Goal: Task Accomplishment & Management: Use online tool/utility

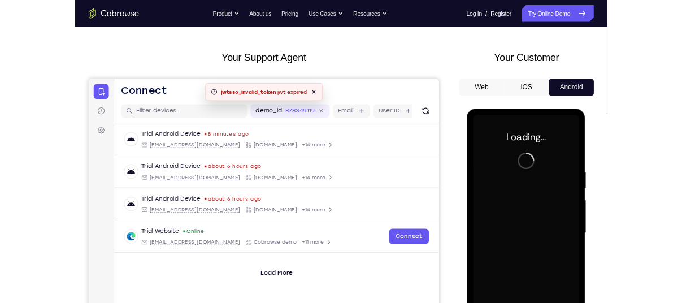
scroll to position [41, 0]
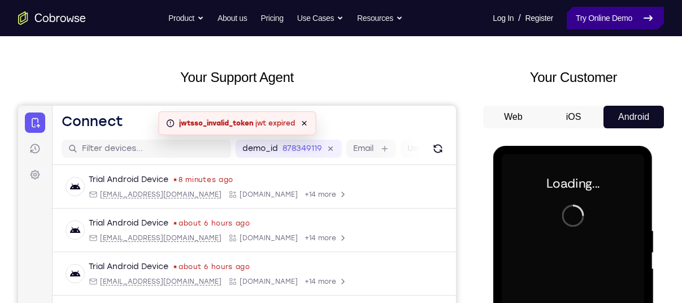
click at [597, 14] on link "Try Online Demo" at bounding box center [615, 18] width 97 height 23
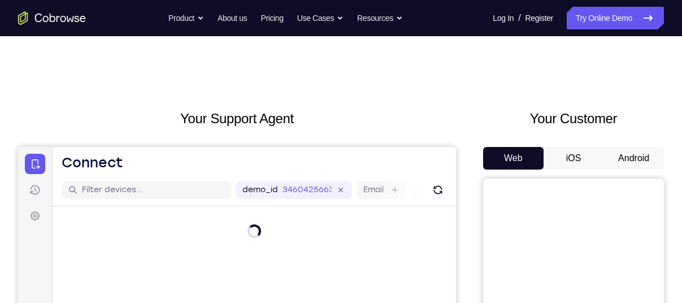
click at [636, 163] on button "Android" at bounding box center [634, 158] width 61 height 23
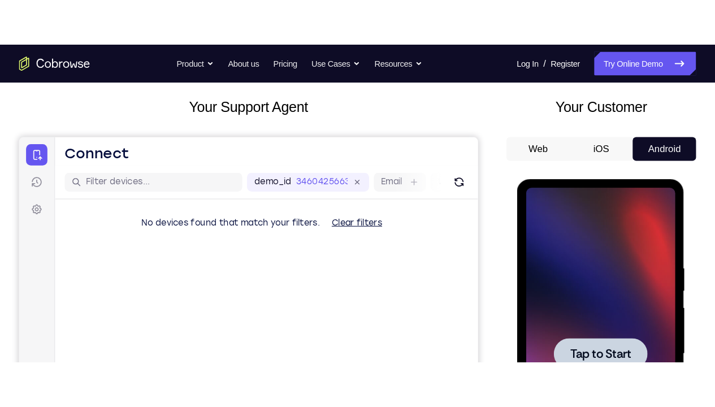
scroll to position [63, 0]
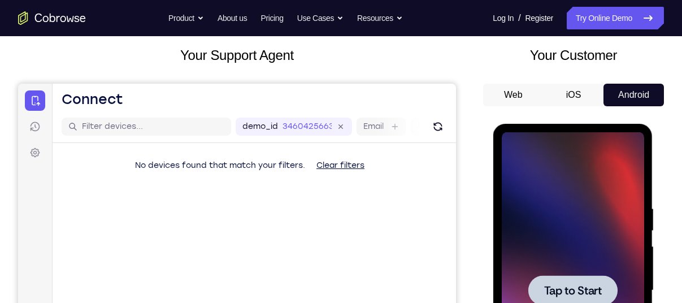
click at [568, 214] on div at bounding box center [573, 290] width 142 height 317
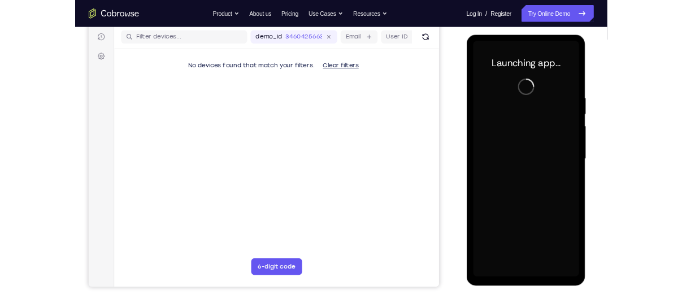
scroll to position [141, 0]
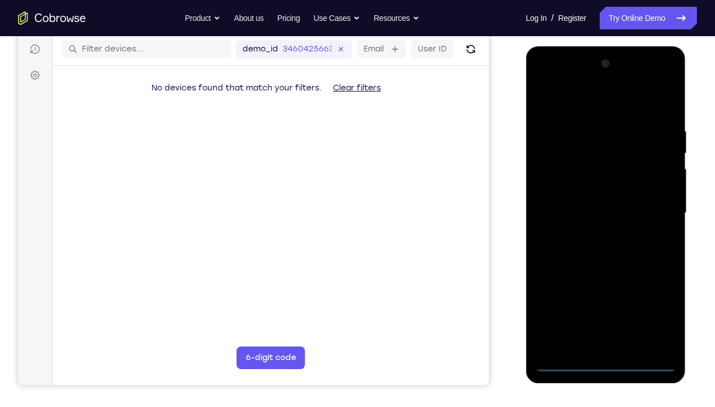
click at [600, 303] on div at bounding box center [605, 213] width 142 height 317
click at [606, 303] on div at bounding box center [605, 213] width 142 height 317
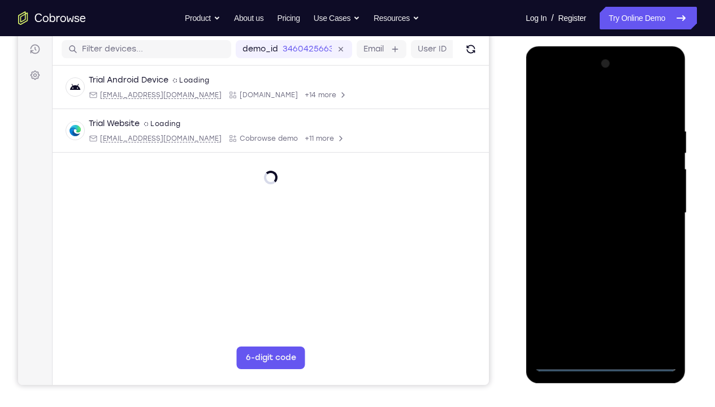
click at [660, 303] on div at bounding box center [605, 213] width 142 height 317
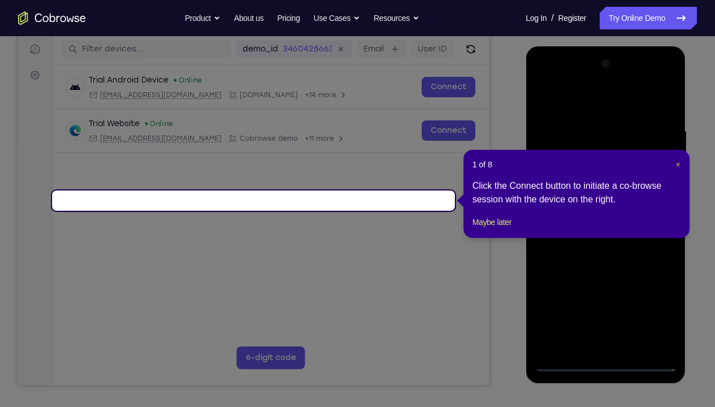
click at [676, 162] on span "×" at bounding box center [678, 164] width 5 height 9
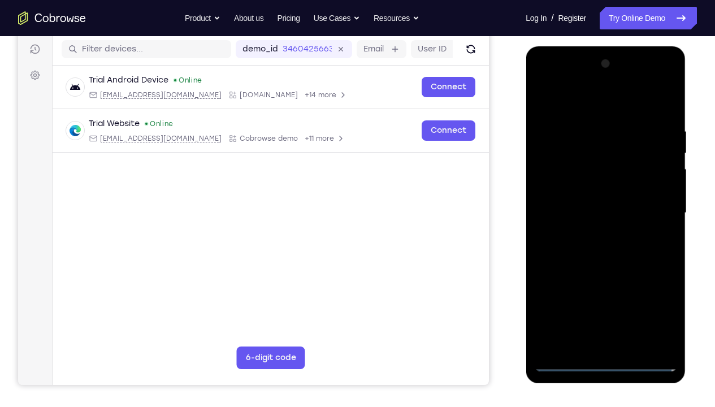
click at [659, 303] on div at bounding box center [605, 213] width 142 height 317
click at [562, 103] on div at bounding box center [605, 213] width 142 height 317
click at [655, 204] on div at bounding box center [605, 213] width 142 height 317
click at [595, 232] on div at bounding box center [605, 213] width 142 height 317
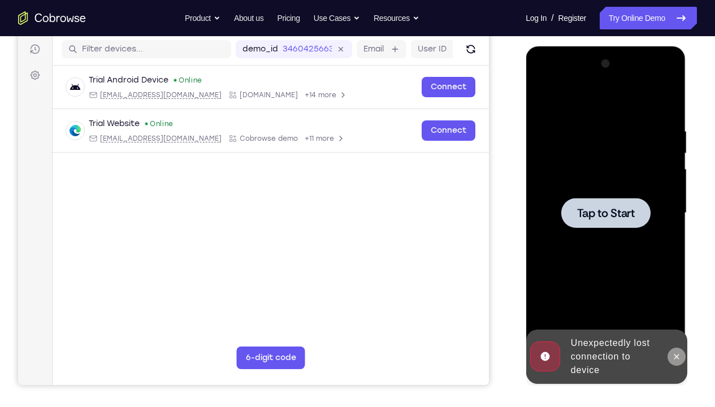
click at [680, 303] on icon at bounding box center [676, 356] width 9 height 9
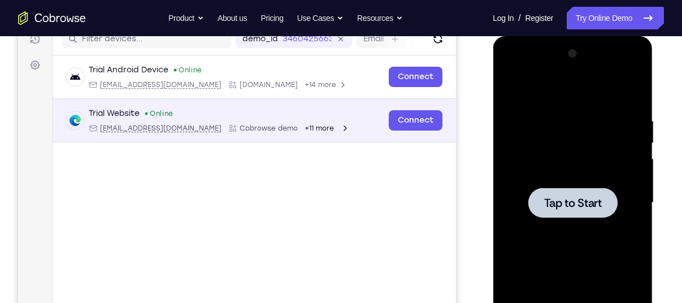
scroll to position [152, 0]
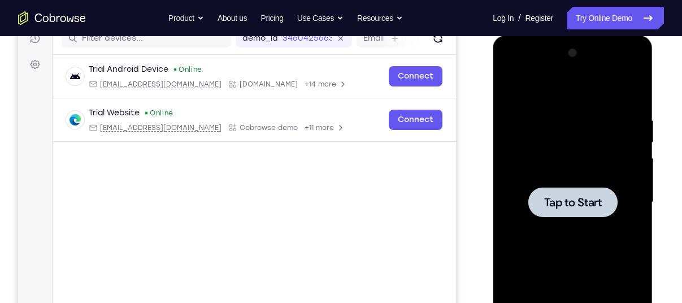
click at [598, 128] on div at bounding box center [573, 202] width 142 height 317
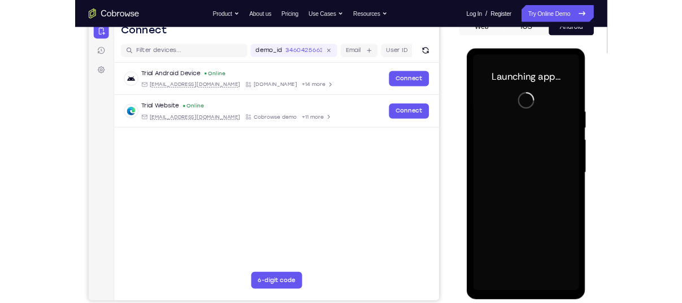
scroll to position [131, 0]
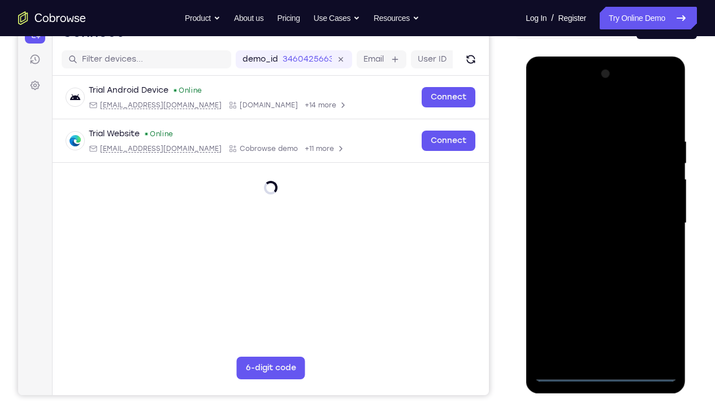
click at [607, 303] on div at bounding box center [605, 223] width 142 height 317
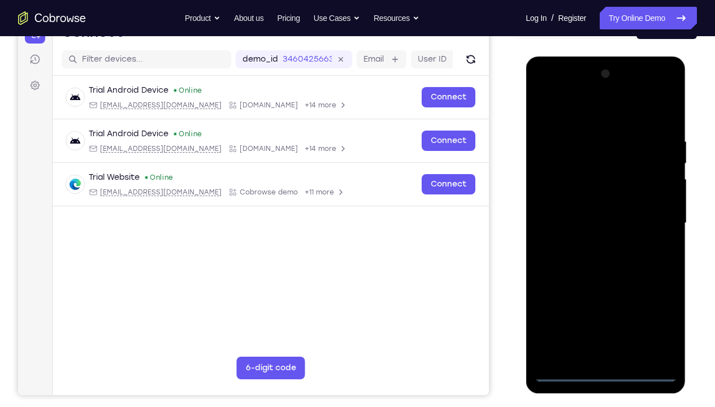
click at [656, 303] on div at bounding box center [605, 223] width 142 height 317
click at [575, 109] on div at bounding box center [605, 223] width 142 height 317
click at [654, 211] on div at bounding box center [605, 223] width 142 height 317
click at [595, 244] on div at bounding box center [605, 223] width 142 height 317
click at [601, 216] on div at bounding box center [605, 223] width 142 height 317
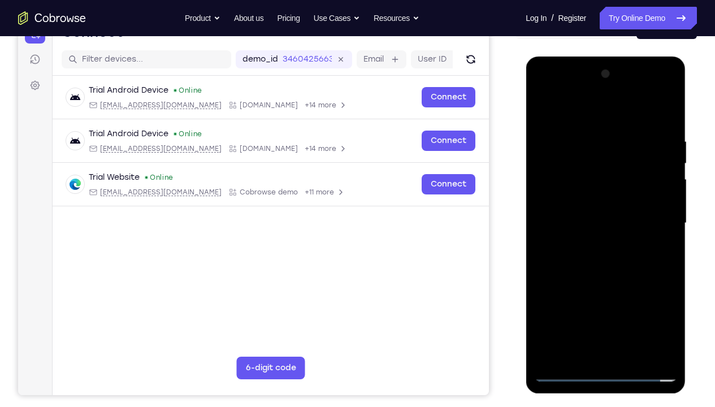
click at [600, 207] on div at bounding box center [605, 223] width 142 height 317
click at [604, 224] on div at bounding box center [605, 223] width 142 height 317
drag, startPoint x: 563, startPoint y: 115, endPoint x: 672, endPoint y: 123, distance: 110.0
click at [672, 123] on div at bounding box center [605, 223] width 142 height 317
click at [667, 127] on div at bounding box center [605, 223] width 142 height 317
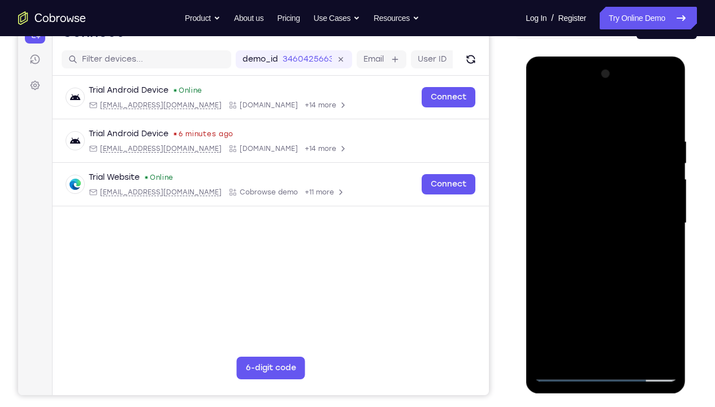
click at [667, 303] on div at bounding box center [605, 223] width 142 height 317
click at [670, 303] on div at bounding box center [605, 223] width 142 height 317
click at [632, 303] on div at bounding box center [605, 223] width 142 height 317
click at [607, 283] on div at bounding box center [605, 223] width 142 height 317
click at [585, 256] on div at bounding box center [605, 223] width 142 height 317
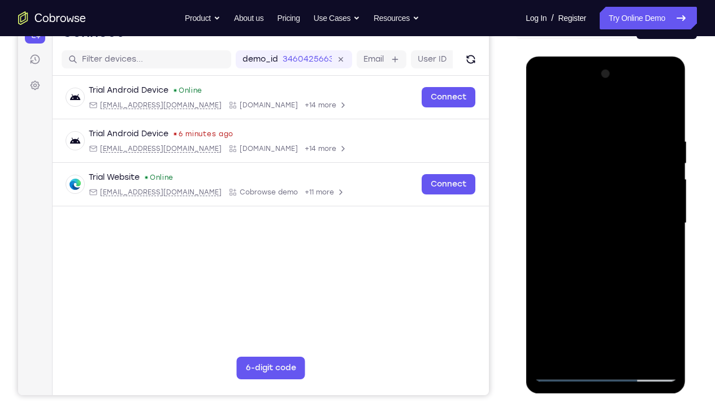
drag, startPoint x: 590, startPoint y: 212, endPoint x: 604, endPoint y: 385, distance: 173.6
click at [604, 303] on div at bounding box center [606, 225] width 160 height 337
drag, startPoint x: 605, startPoint y: 161, endPoint x: 610, endPoint y: 289, distance: 127.9
click at [610, 289] on div at bounding box center [605, 223] width 142 height 317
drag, startPoint x: 584, startPoint y: 192, endPoint x: 593, endPoint y: 313, distance: 121.9
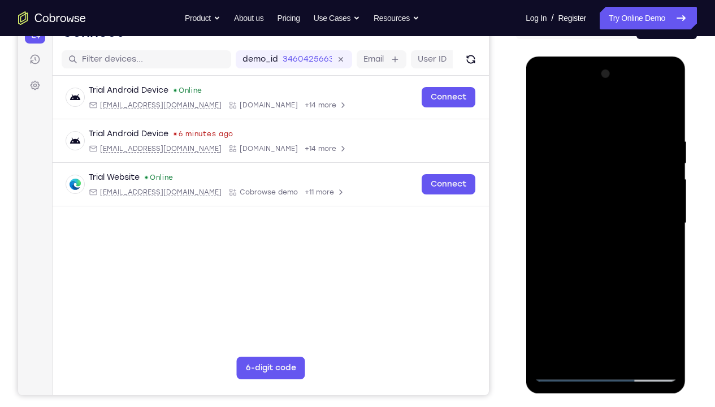
click at [593, 303] on div at bounding box center [605, 223] width 142 height 317
drag, startPoint x: 590, startPoint y: 158, endPoint x: 573, endPoint y: 326, distance: 168.8
click at [573, 303] on div at bounding box center [605, 223] width 142 height 317
drag, startPoint x: 564, startPoint y: 146, endPoint x: 570, endPoint y: 301, distance: 155.1
click at [570, 301] on div at bounding box center [605, 223] width 142 height 317
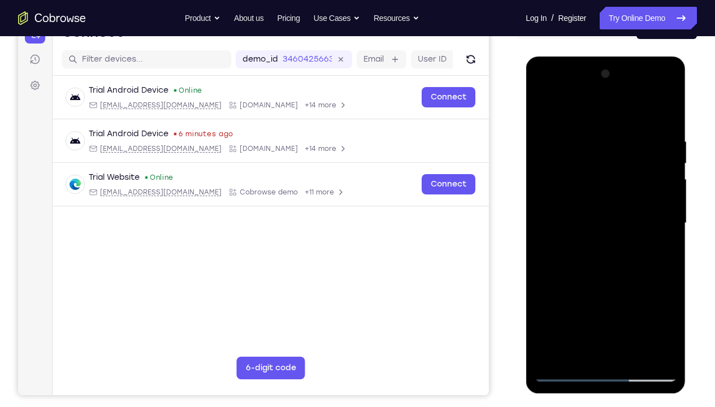
drag, startPoint x: 587, startPoint y: 144, endPoint x: 578, endPoint y: 313, distance: 169.3
click at [578, 303] on div at bounding box center [605, 223] width 142 height 317
drag, startPoint x: 587, startPoint y: 157, endPoint x: 595, endPoint y: 300, distance: 143.8
click at [595, 300] on div at bounding box center [605, 223] width 142 height 317
drag, startPoint x: 580, startPoint y: 167, endPoint x: 577, endPoint y: 303, distance: 135.7
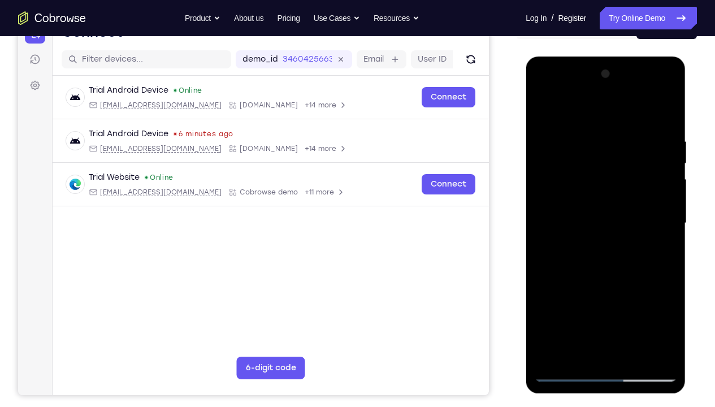
click at [577, 303] on div at bounding box center [605, 223] width 142 height 317
drag, startPoint x: 576, startPoint y: 151, endPoint x: 578, endPoint y: 359, distance: 208.1
click at [578, 303] on div at bounding box center [605, 223] width 142 height 317
drag, startPoint x: 577, startPoint y: 146, endPoint x: 591, endPoint y: 301, distance: 155.5
click at [591, 301] on div at bounding box center [605, 223] width 142 height 317
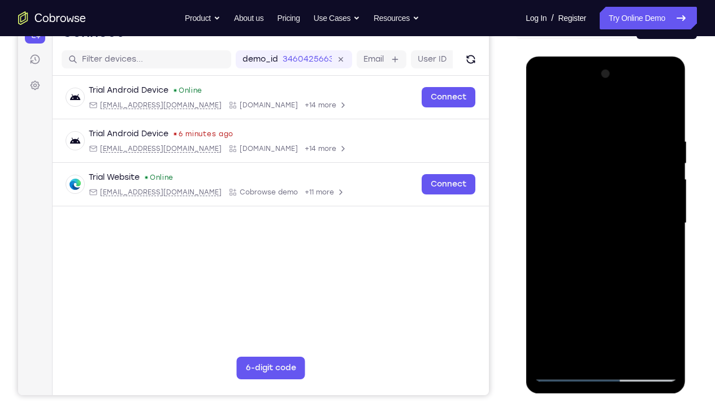
drag, startPoint x: 600, startPoint y: 158, endPoint x: 590, endPoint y: 323, distance: 165.4
click at [590, 303] on div at bounding box center [605, 223] width 142 height 317
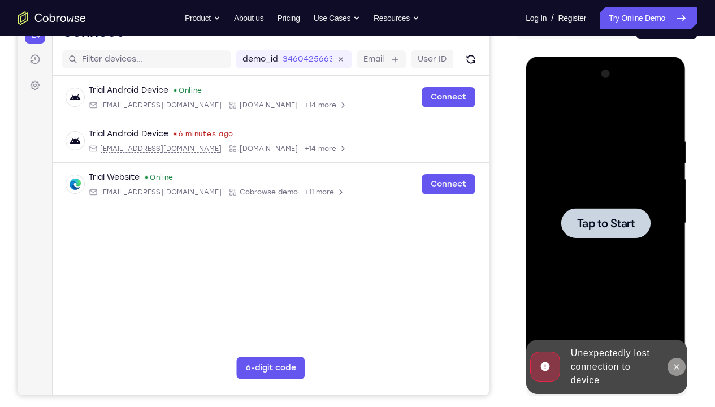
click at [676, 303] on button at bounding box center [676, 367] width 18 height 18
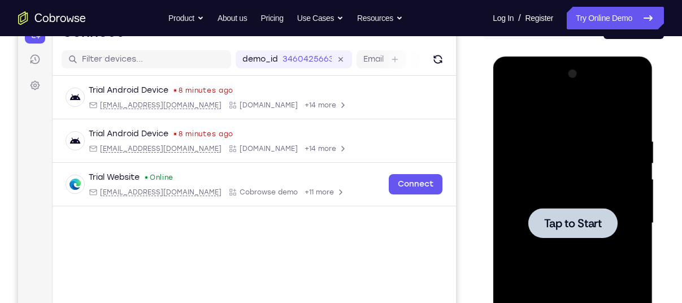
click at [526, 181] on div at bounding box center [573, 223] width 142 height 317
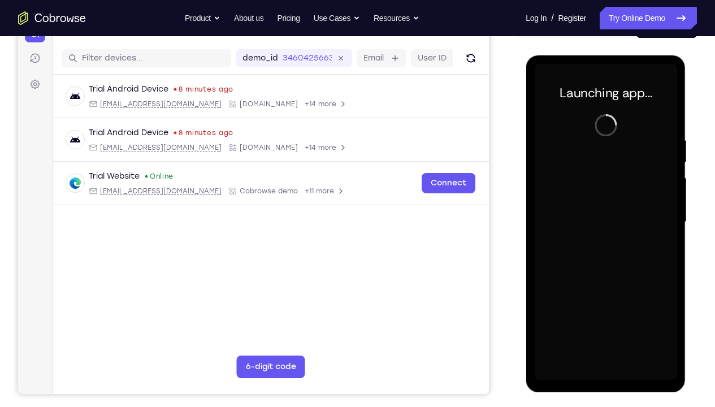
scroll to position [129, 0]
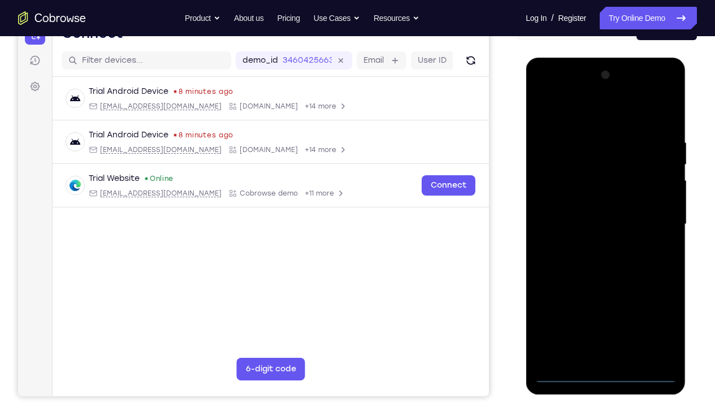
click at [608, 303] on div at bounding box center [605, 224] width 142 height 317
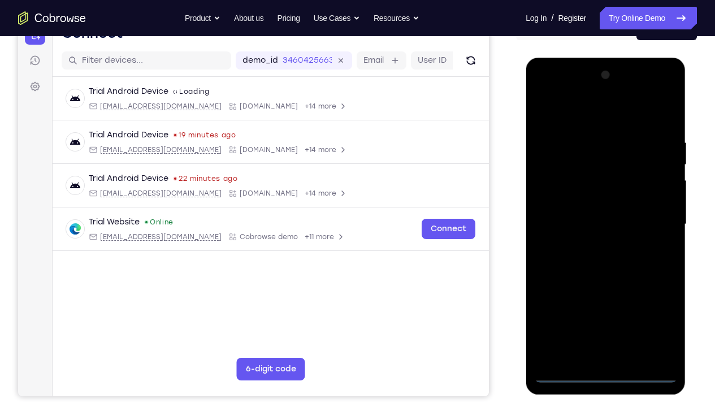
click at [660, 303] on div at bounding box center [605, 224] width 142 height 317
click at [559, 117] on div at bounding box center [605, 224] width 142 height 317
click at [652, 218] on div at bounding box center [605, 224] width 142 height 317
click at [595, 246] on div at bounding box center [605, 224] width 142 height 317
click at [583, 209] on div at bounding box center [605, 224] width 142 height 317
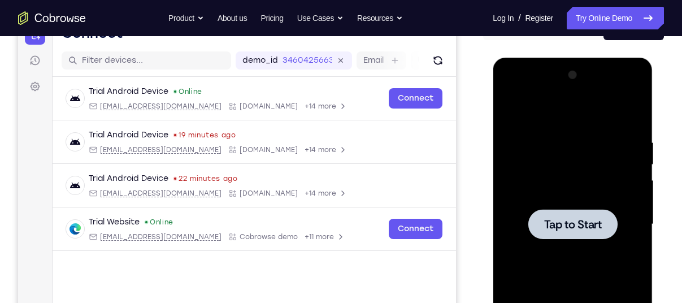
click at [553, 135] on div at bounding box center [573, 224] width 142 height 317
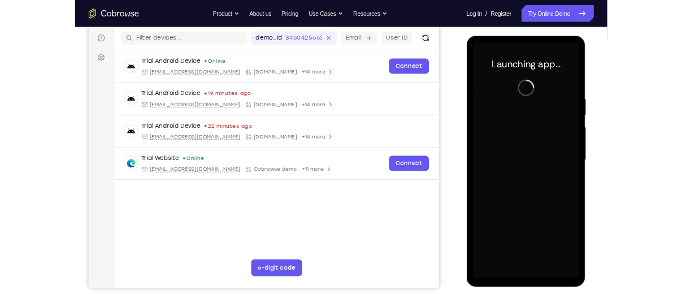
scroll to position [141, 0]
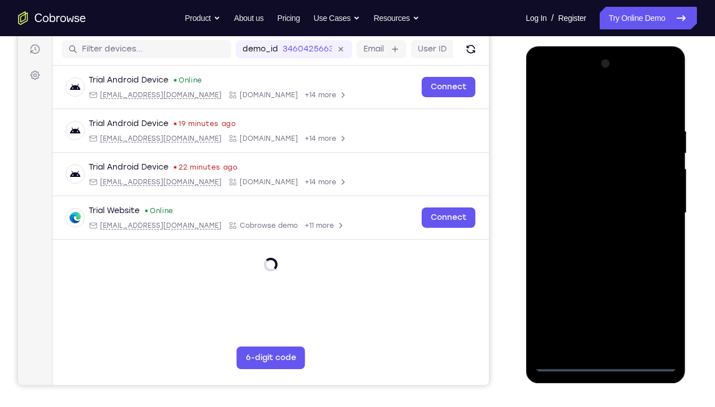
click at [606, 303] on div at bounding box center [605, 213] width 142 height 317
click at [603, 303] on div at bounding box center [605, 213] width 142 height 317
click at [653, 303] on div at bounding box center [605, 213] width 142 height 317
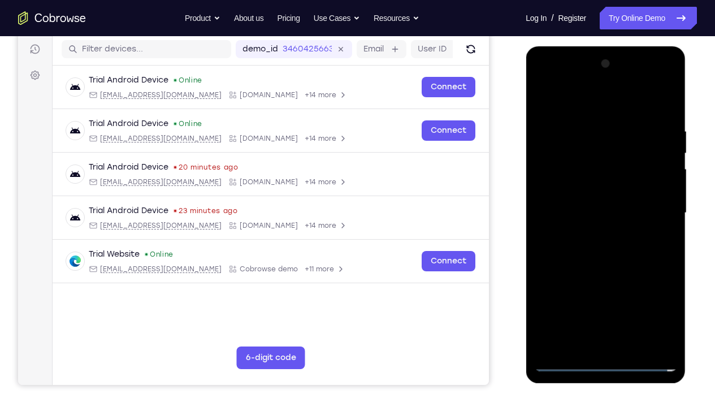
click at [653, 303] on div at bounding box center [605, 213] width 142 height 317
click at [554, 104] on div at bounding box center [605, 213] width 142 height 317
click at [662, 207] on div at bounding box center [605, 213] width 142 height 317
click at [593, 235] on div at bounding box center [605, 213] width 142 height 317
click at [567, 200] on div at bounding box center [605, 213] width 142 height 317
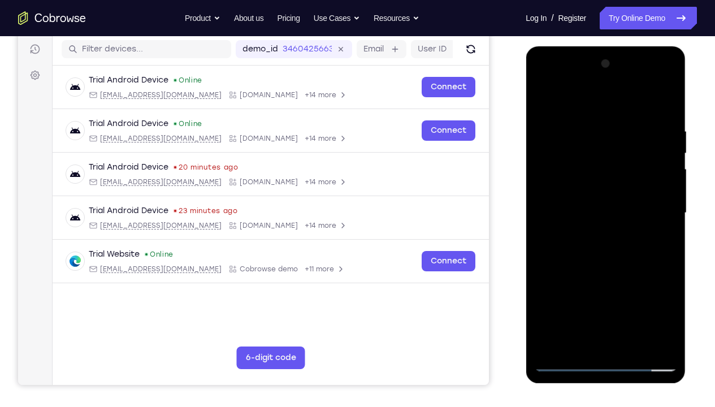
click at [573, 191] on div at bounding box center [605, 213] width 142 height 317
click at [604, 211] on div at bounding box center [605, 213] width 142 height 317
drag, startPoint x: 581, startPoint y: 109, endPoint x: 675, endPoint y: 112, distance: 93.4
click at [675, 112] on div at bounding box center [605, 213] width 142 height 317
click at [666, 115] on div at bounding box center [605, 213] width 142 height 317
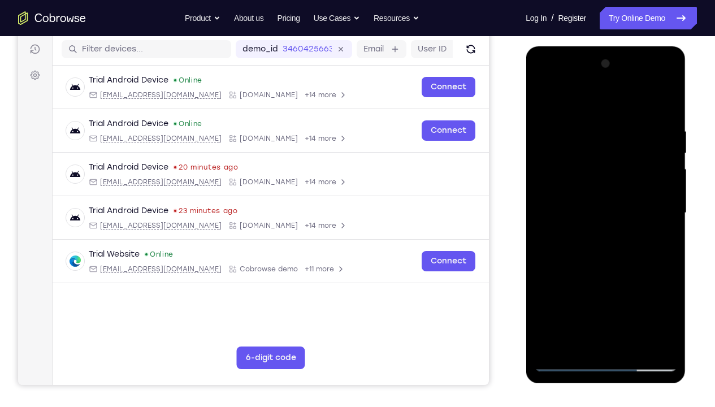
click at [670, 303] on div at bounding box center [605, 213] width 142 height 317
click at [634, 303] on div at bounding box center [605, 213] width 142 height 317
click at [600, 276] on div at bounding box center [605, 213] width 142 height 317
click at [568, 253] on div at bounding box center [605, 213] width 142 height 317
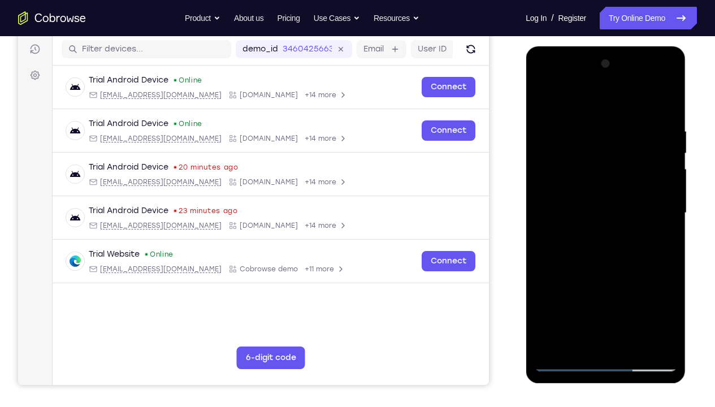
drag, startPoint x: 567, startPoint y: 136, endPoint x: 591, endPoint y: 330, distance: 194.9
click at [591, 303] on div at bounding box center [605, 213] width 142 height 317
drag, startPoint x: 560, startPoint y: 149, endPoint x: 592, endPoint y: 317, distance: 171.4
click at [592, 303] on div at bounding box center [605, 213] width 142 height 317
drag, startPoint x: 564, startPoint y: 118, endPoint x: 594, endPoint y: 366, distance: 250.0
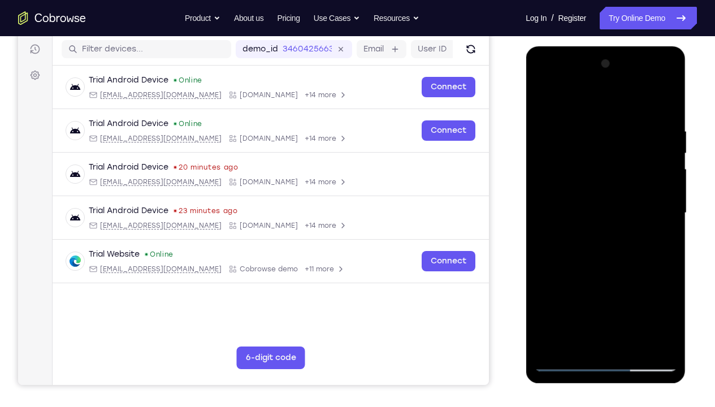
click at [594, 303] on div at bounding box center [605, 213] width 142 height 317
drag, startPoint x: 589, startPoint y: 131, endPoint x: 597, endPoint y: 321, distance: 190.2
click at [597, 303] on div at bounding box center [605, 213] width 142 height 317
drag, startPoint x: 590, startPoint y: 119, endPoint x: 603, endPoint y: 312, distance: 192.6
click at [603, 303] on div at bounding box center [605, 213] width 142 height 317
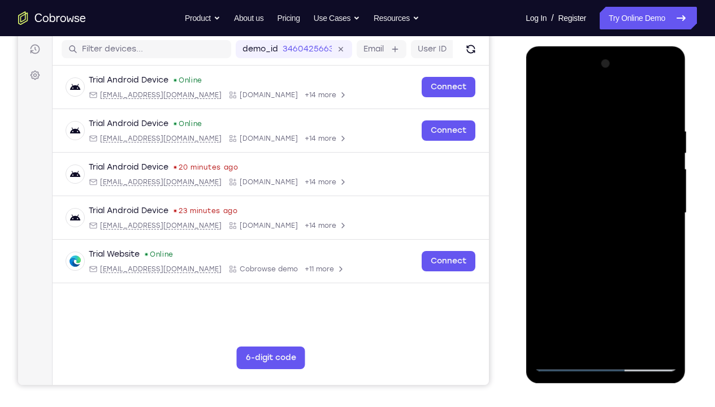
drag, startPoint x: 581, startPoint y: 115, endPoint x: 582, endPoint y: 244, distance: 128.9
click at [582, 244] on div at bounding box center [605, 213] width 142 height 317
drag, startPoint x: 571, startPoint y: 141, endPoint x: 583, endPoint y: 309, distance: 169.0
click at [583, 303] on div at bounding box center [605, 213] width 142 height 317
drag, startPoint x: 574, startPoint y: 137, endPoint x: 581, endPoint y: 296, distance: 159.1
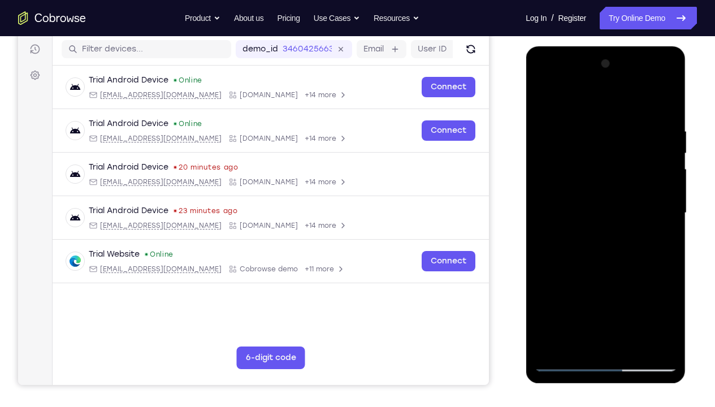
click at [581, 296] on div at bounding box center [605, 213] width 142 height 317
drag, startPoint x: 576, startPoint y: 142, endPoint x: 583, endPoint y: 266, distance: 124.0
click at [583, 266] on div at bounding box center [605, 213] width 142 height 317
drag, startPoint x: 604, startPoint y: 119, endPoint x: 604, endPoint y: 239, distance: 119.9
click at [604, 239] on div at bounding box center [605, 213] width 142 height 317
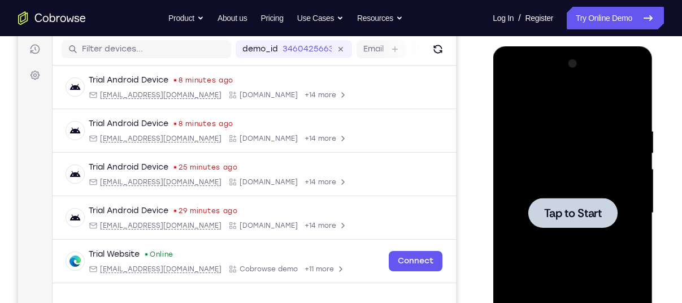
click at [558, 169] on div at bounding box center [573, 213] width 142 height 317
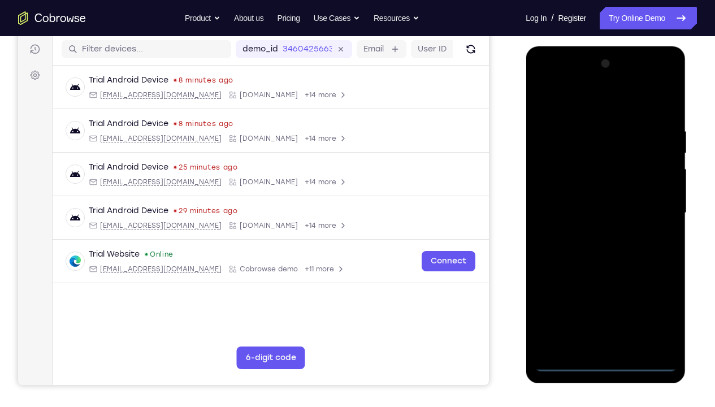
click at [607, 303] on div at bounding box center [605, 213] width 142 height 317
click at [653, 303] on div at bounding box center [605, 213] width 142 height 317
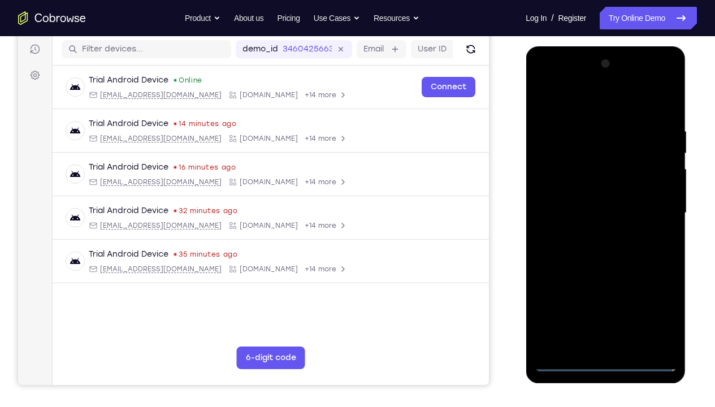
click at [558, 102] on div at bounding box center [605, 213] width 142 height 317
click at [653, 209] on div at bounding box center [605, 213] width 142 height 317
click at [591, 234] on div at bounding box center [605, 213] width 142 height 317
click at [558, 200] on div at bounding box center [605, 213] width 142 height 317
click at [561, 184] on div at bounding box center [605, 213] width 142 height 317
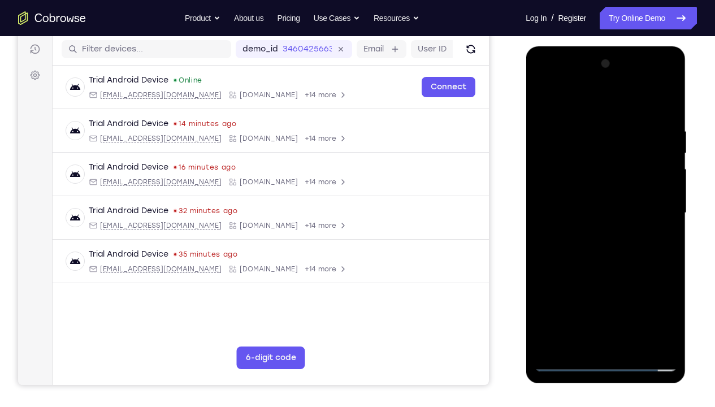
click at [591, 209] on div at bounding box center [605, 213] width 142 height 317
click at [666, 119] on div at bounding box center [605, 213] width 142 height 317
drag, startPoint x: 643, startPoint y: 103, endPoint x: 536, endPoint y: 97, distance: 107.1
click at [536, 97] on div at bounding box center [605, 213] width 142 height 317
click at [669, 303] on div at bounding box center [605, 213] width 142 height 317
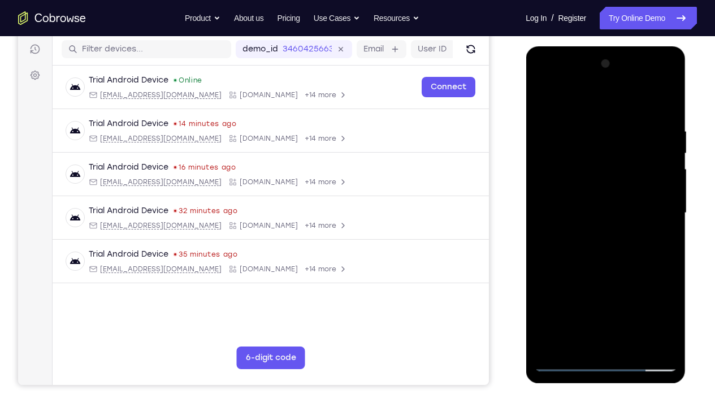
click at [633, 303] on div at bounding box center [605, 213] width 142 height 317
click at [599, 274] on div at bounding box center [605, 213] width 142 height 317
click at [569, 244] on div at bounding box center [605, 213] width 142 height 317
click at [593, 303] on div at bounding box center [605, 213] width 142 height 317
click at [623, 262] on div at bounding box center [605, 213] width 142 height 317
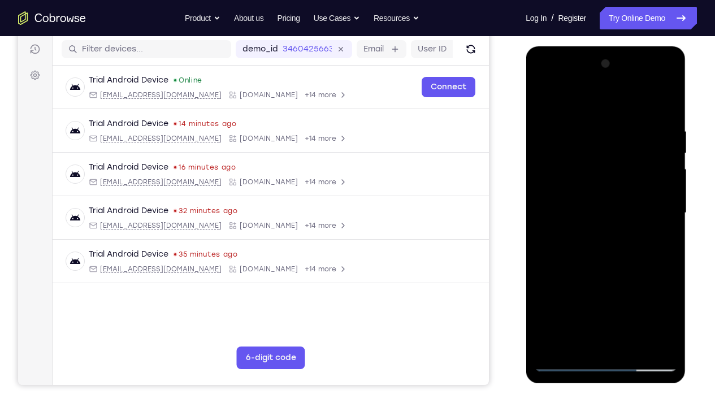
click at [576, 136] on div at bounding box center [605, 213] width 142 height 317
click at [581, 303] on div at bounding box center [605, 213] width 142 height 317
click at [668, 83] on div at bounding box center [605, 213] width 142 height 317
click at [573, 169] on div at bounding box center [605, 213] width 142 height 317
click at [657, 303] on div at bounding box center [605, 213] width 142 height 317
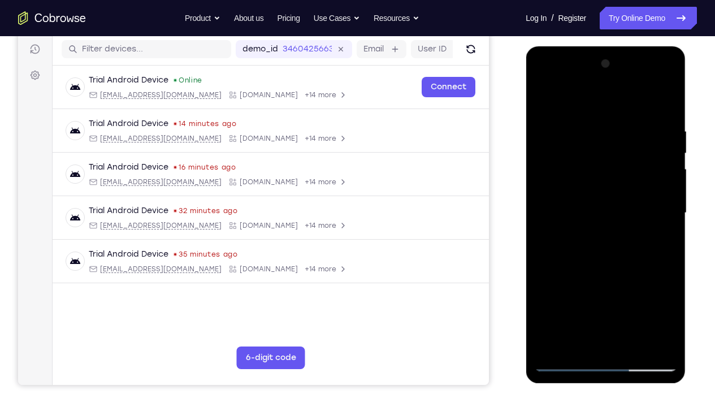
click at [543, 81] on div at bounding box center [605, 213] width 142 height 317
click at [578, 303] on div at bounding box center [605, 213] width 142 height 317
click at [605, 303] on div at bounding box center [605, 213] width 142 height 317
click at [645, 281] on div at bounding box center [605, 213] width 142 height 317
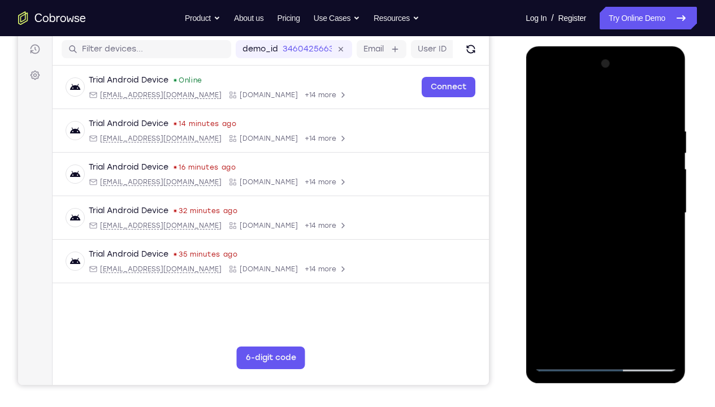
click at [577, 303] on div at bounding box center [605, 213] width 142 height 317
click at [606, 301] on div at bounding box center [605, 213] width 142 height 317
click at [583, 303] on div at bounding box center [605, 213] width 142 height 317
click at [655, 302] on div at bounding box center [605, 213] width 142 height 317
click at [606, 265] on div at bounding box center [605, 213] width 142 height 317
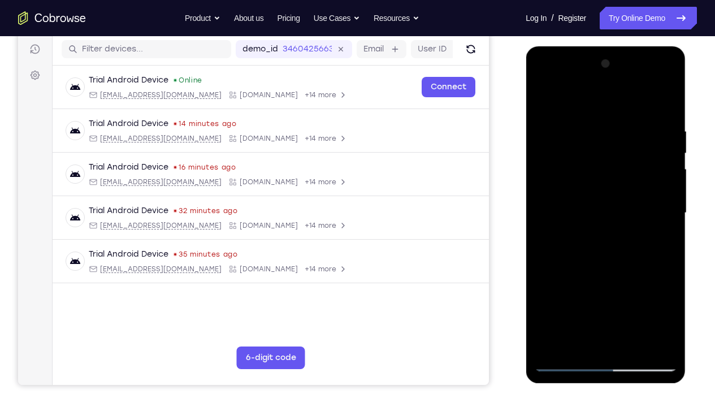
click at [604, 302] on div at bounding box center [605, 213] width 142 height 317
click at [569, 303] on div at bounding box center [605, 213] width 142 height 317
click at [661, 239] on div at bounding box center [605, 213] width 142 height 317
click at [543, 102] on div at bounding box center [605, 213] width 142 height 317
click at [585, 254] on div at bounding box center [605, 213] width 142 height 317
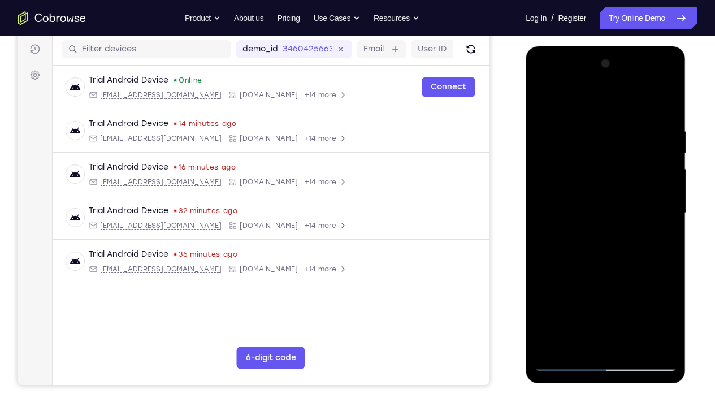
click at [542, 100] on div at bounding box center [605, 213] width 142 height 317
click at [577, 303] on div at bounding box center [605, 213] width 142 height 317
click at [561, 137] on div at bounding box center [605, 213] width 142 height 317
click at [672, 221] on div at bounding box center [605, 213] width 142 height 317
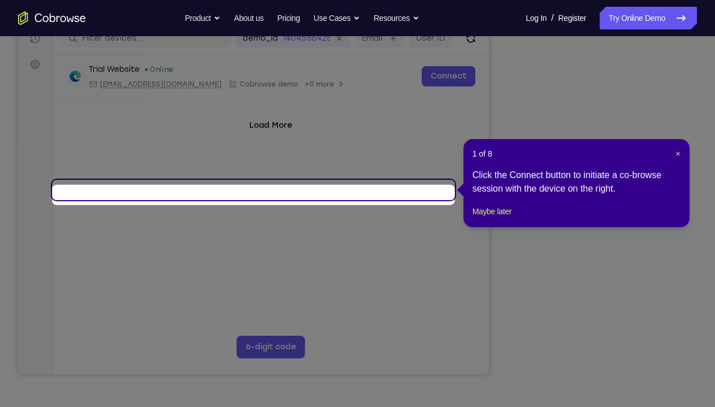
scroll to position [145, 0]
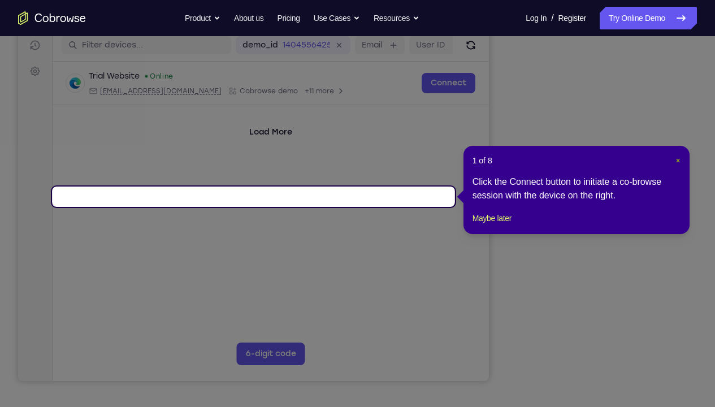
click at [677, 163] on span "×" at bounding box center [678, 160] width 5 height 9
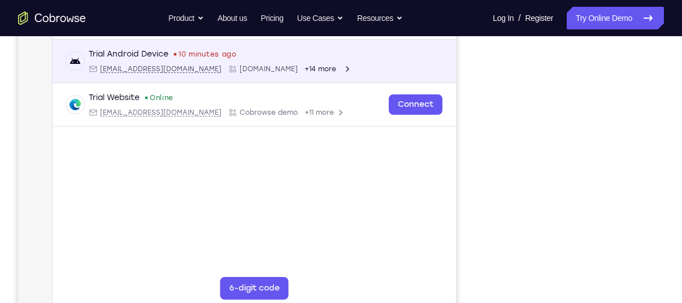
scroll to position [212, 0]
